Goal: Find specific page/section: Find specific page/section

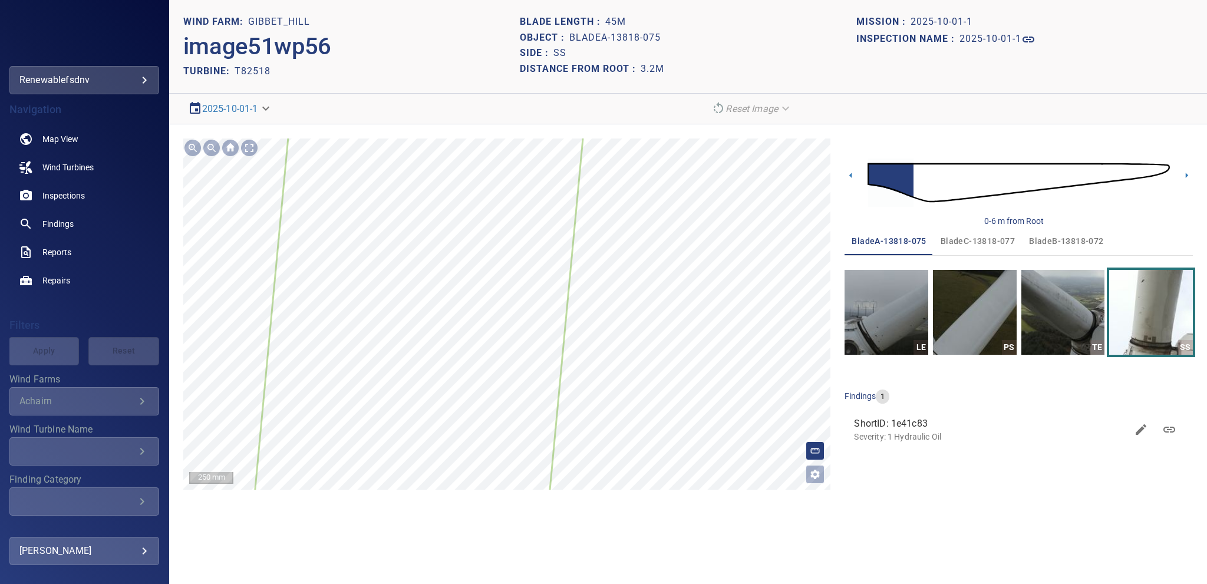
click at [520, 176] on icon at bounding box center [427, 223] width 358 height 746
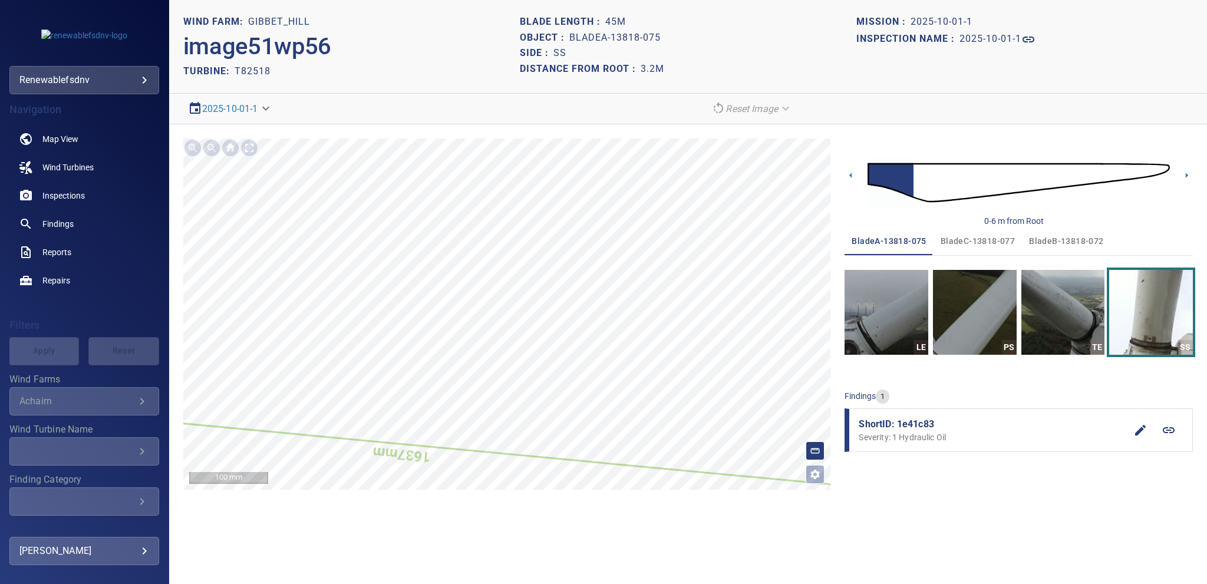
click at [1057, 246] on span "bladeB-13818-072" at bounding box center [1066, 241] width 74 height 15
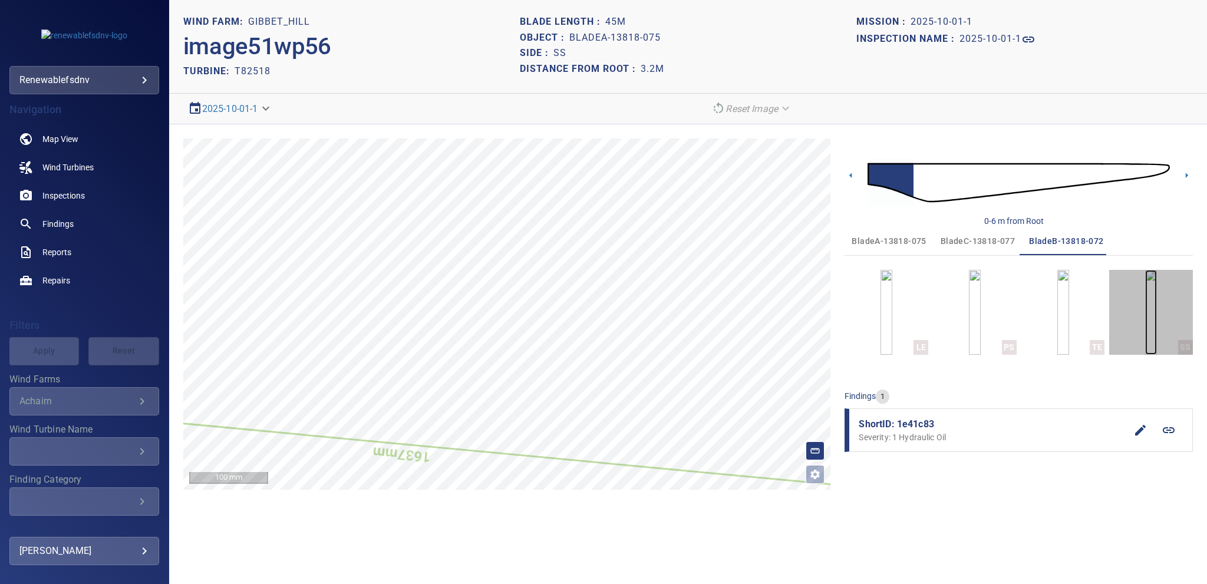
click at [1145, 322] on img "button" at bounding box center [1151, 312] width 12 height 85
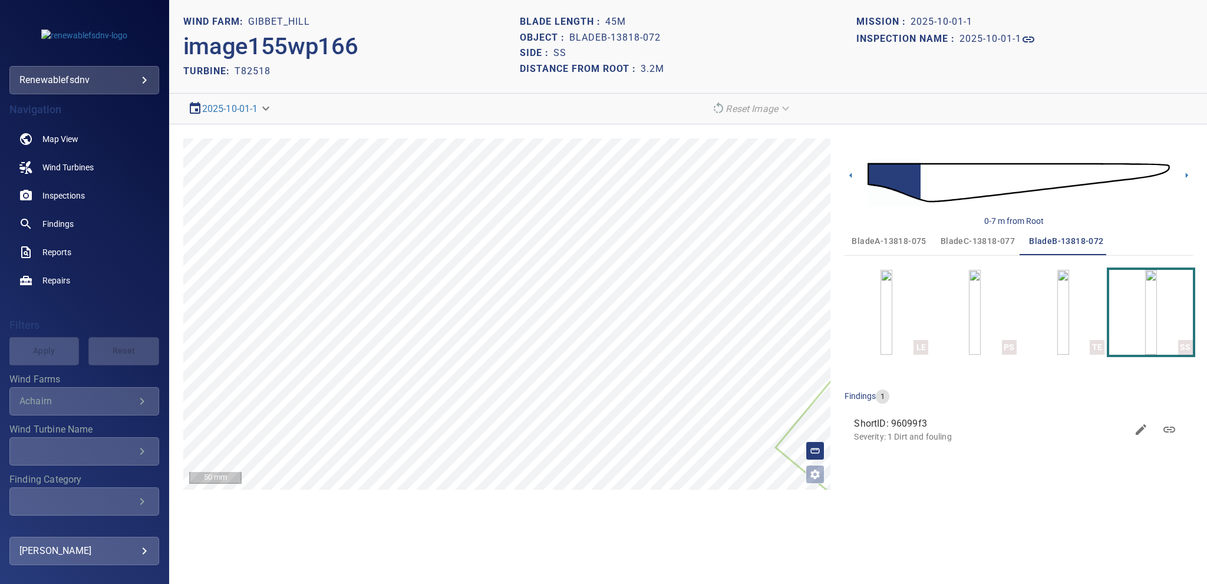
click at [969, 240] on span "bladeC-13818-077" at bounding box center [978, 241] width 74 height 15
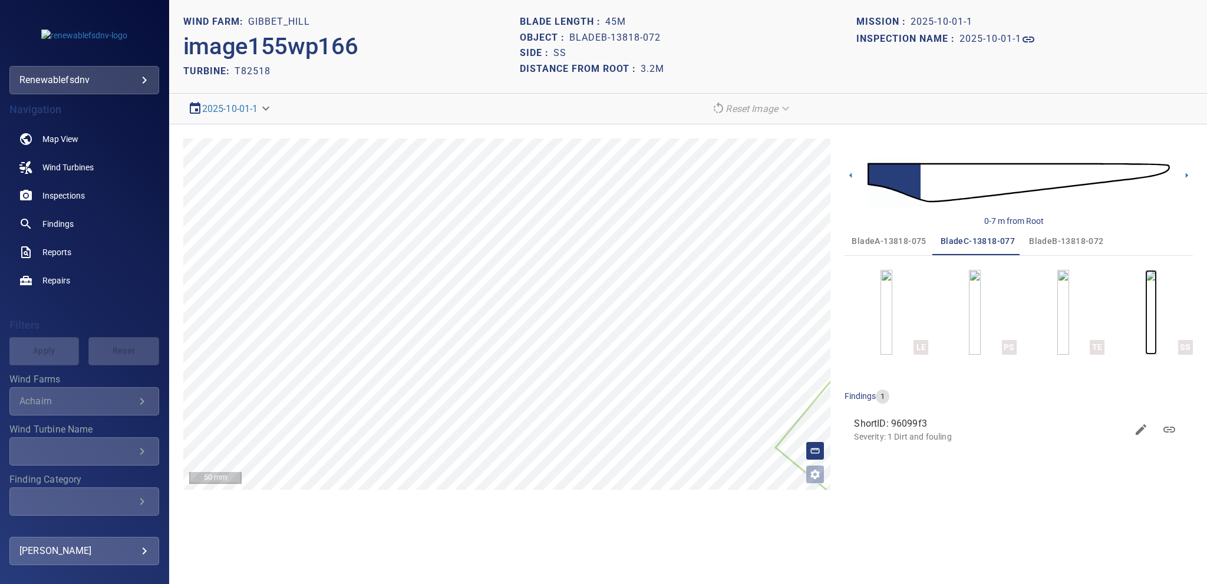
click at [1146, 285] on img "button" at bounding box center [1151, 312] width 12 height 85
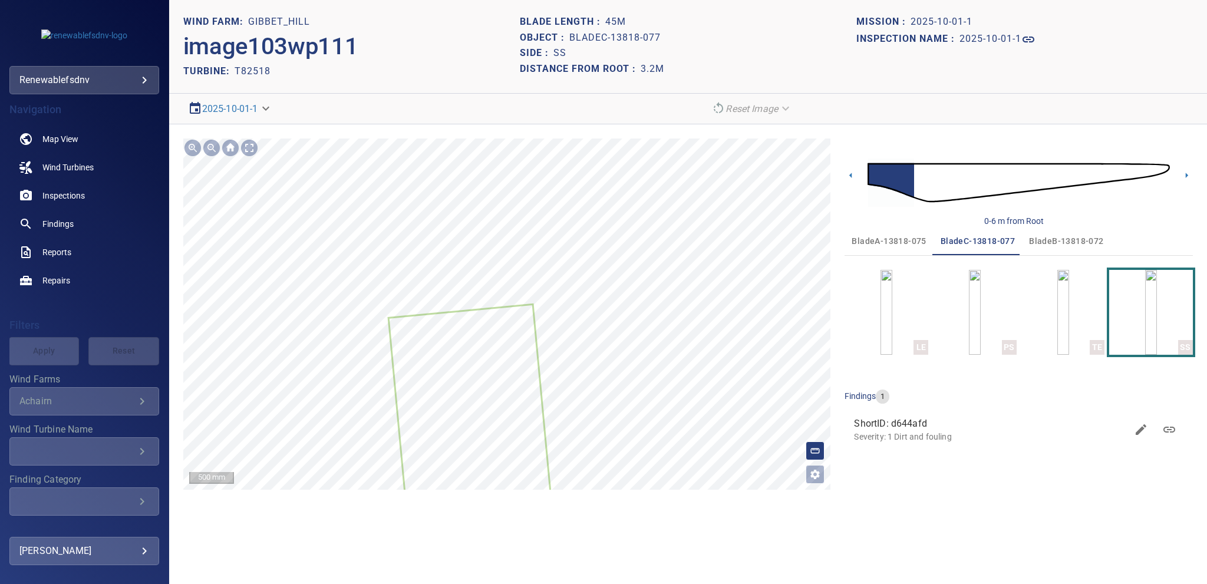
click at [463, 483] on div at bounding box center [507, 314] width 648 height 351
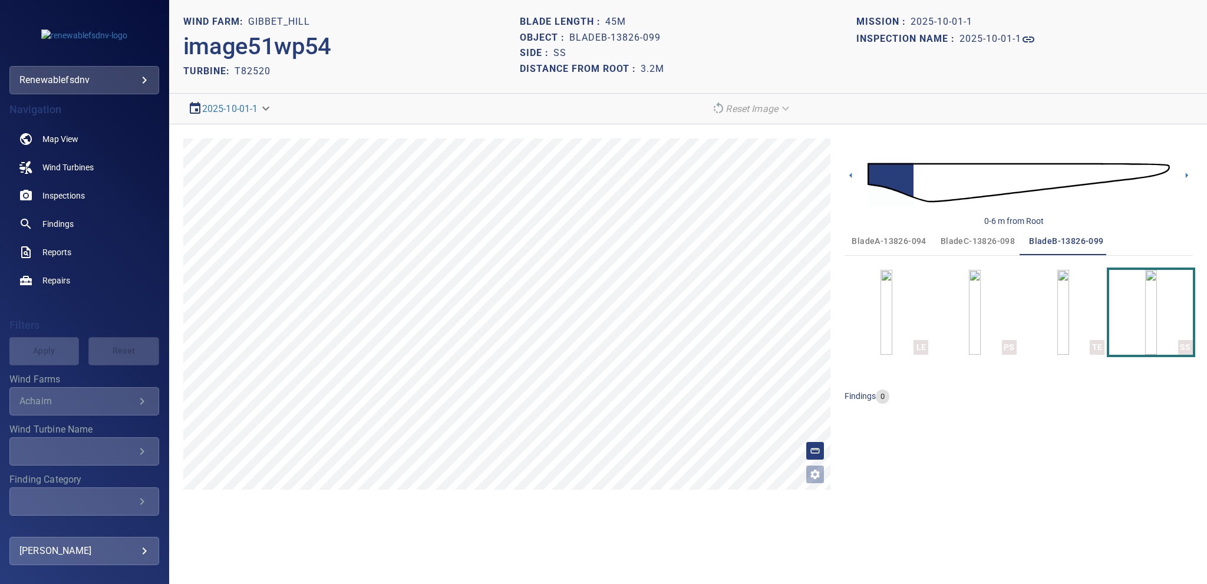
click at [960, 235] on span "bladeC-13826-098" at bounding box center [978, 241] width 74 height 15
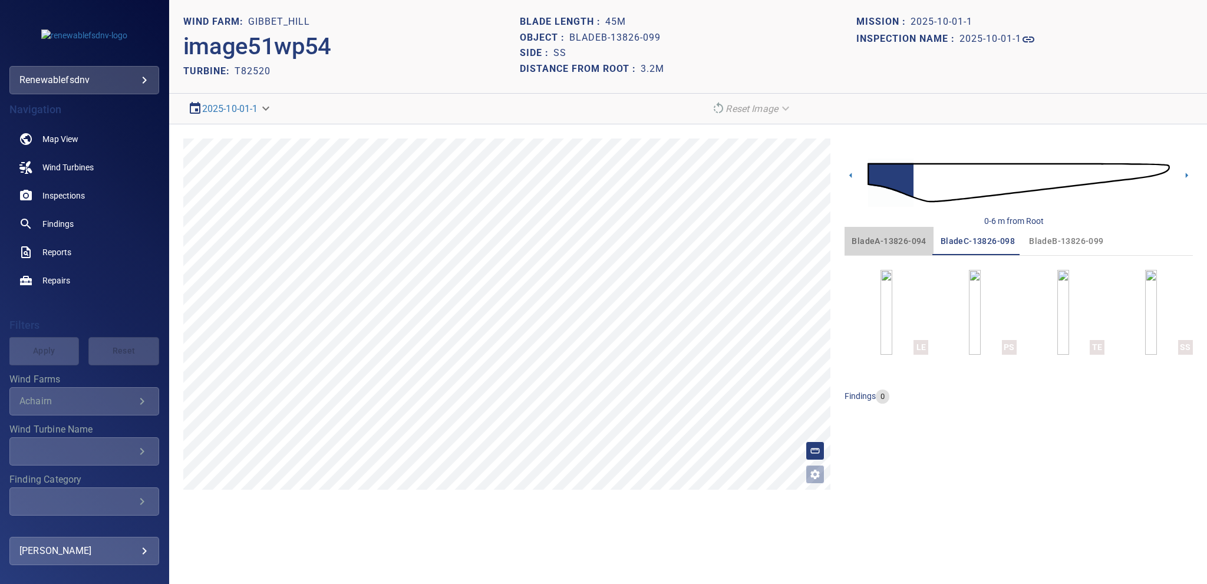
click at [873, 235] on span "bladeA-13826-094" at bounding box center [889, 241] width 74 height 15
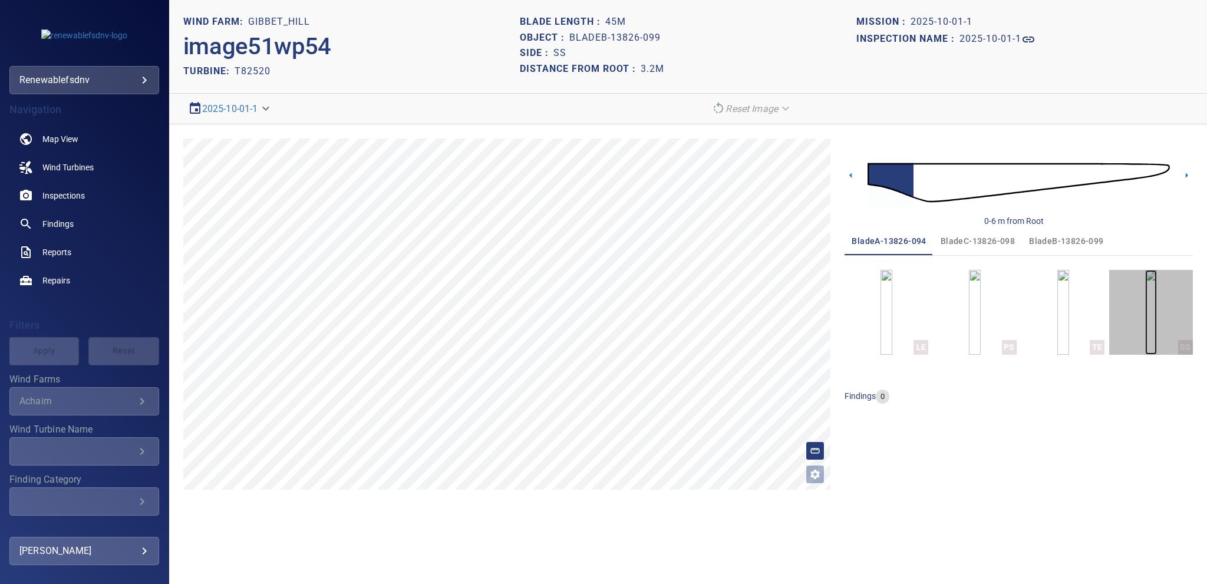
click at [1149, 288] on img "button" at bounding box center [1151, 312] width 12 height 85
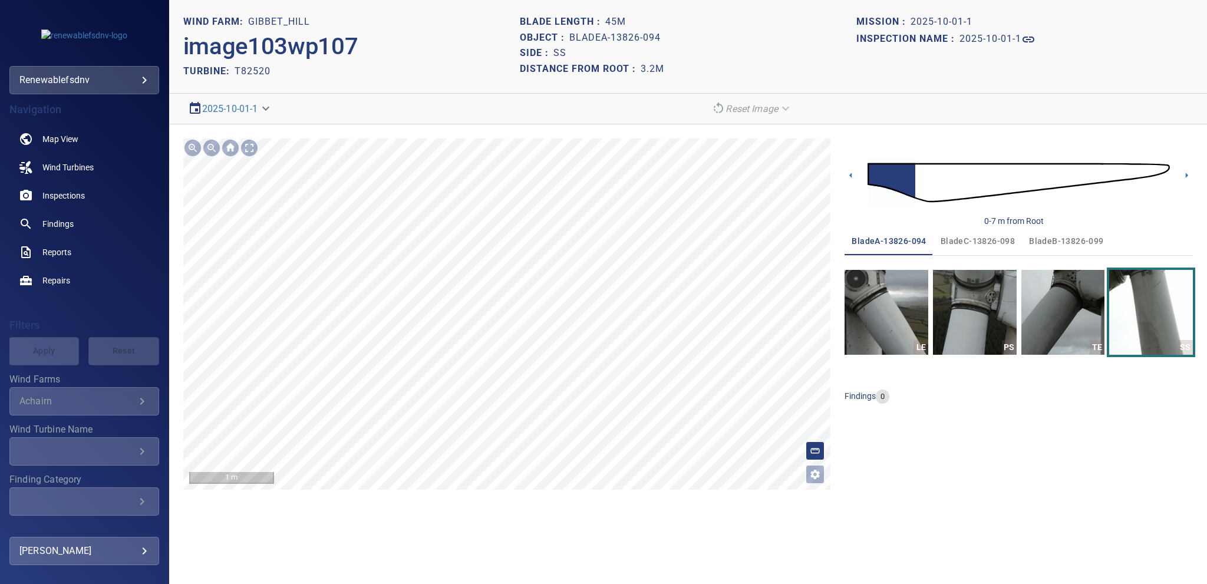
click at [522, 498] on div "**********" at bounding box center [688, 314] width 1038 height 380
